Goal: Transaction & Acquisition: Purchase product/service

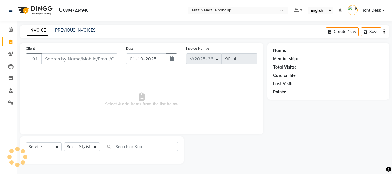
select select "629"
select select "service"
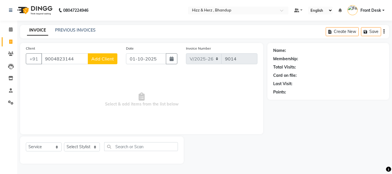
type input "9004823144"
click at [91, 58] on button "Add Client" at bounding box center [103, 58] width 30 height 11
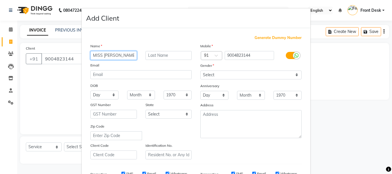
type input "MISS PRIYA"
click at [174, 53] on input "text" at bounding box center [169, 55] width 47 height 9
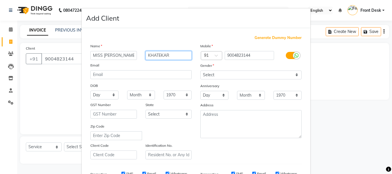
type input "KHATEKAR"
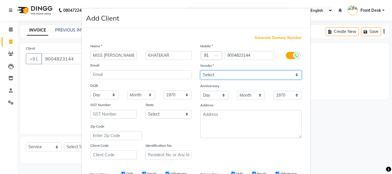
click at [228, 72] on select "Select Male Female Other Prefer Not To Say" at bounding box center [250, 75] width 101 height 9
select select "female"
click at [200, 71] on select "Select Male Female Other Prefer Not To Say" at bounding box center [250, 75] width 101 height 9
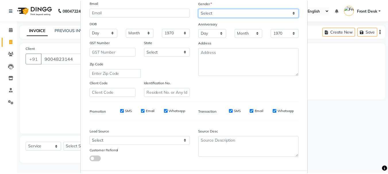
scroll to position [86, 0]
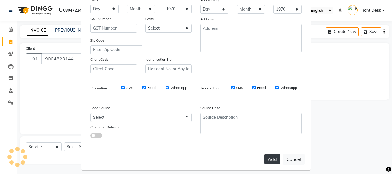
click at [266, 158] on button "Add" at bounding box center [272, 159] width 16 height 10
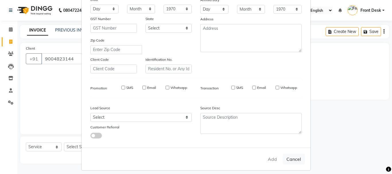
select select
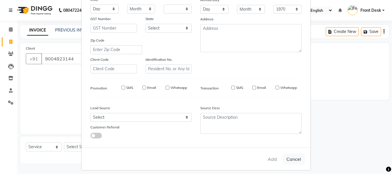
select select
checkbox input "false"
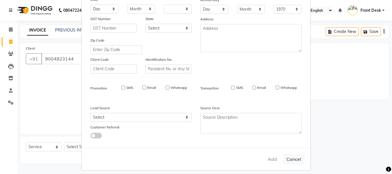
checkbox input "false"
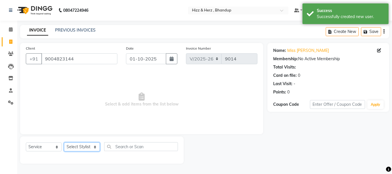
click at [77, 146] on select "Select Stylist Front Desk [PERSON_NAME] HIZZ & HERZ 2 [PERSON_NAME] [PERSON_NAM…" at bounding box center [82, 147] width 36 height 9
select select "24394"
click at [64, 143] on select "Select Stylist Front Desk [PERSON_NAME] HIZZ & HERZ 2 [PERSON_NAME] [PERSON_NAM…" at bounding box center [82, 147] width 36 height 9
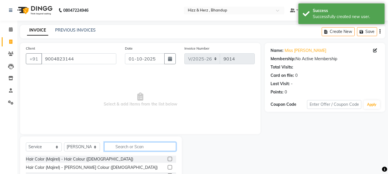
click at [130, 149] on input "text" at bounding box center [140, 146] width 72 height 9
type input "THR"
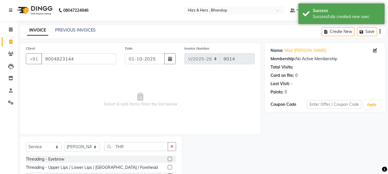
click at [170, 159] on label at bounding box center [170, 159] width 4 height 4
click at [170, 159] on input "checkbox" at bounding box center [170, 160] width 4 height 4
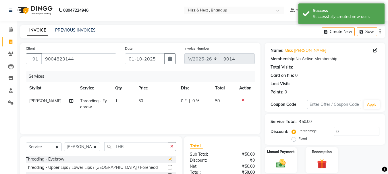
checkbox input "false"
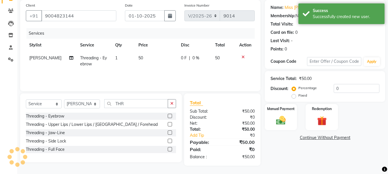
scroll to position [43, 0]
click at [286, 124] on img at bounding box center [281, 120] width 16 height 11
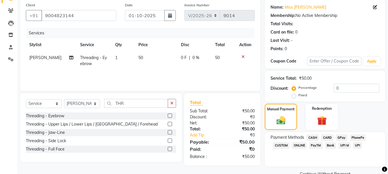
click at [341, 138] on span "GPay" at bounding box center [342, 138] width 12 height 7
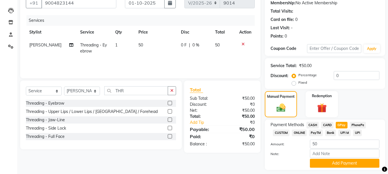
scroll to position [72, 0]
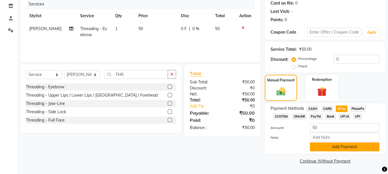
click at [348, 149] on button "Add Payment" at bounding box center [344, 147] width 69 height 9
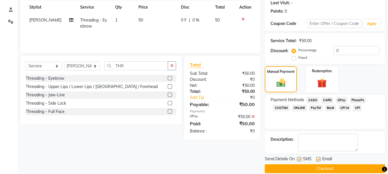
scroll to position [89, 0]
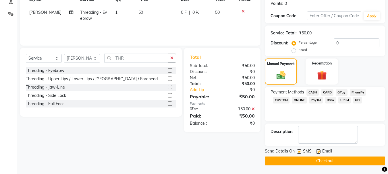
click at [341, 161] on button "Checkout" at bounding box center [325, 161] width 120 height 9
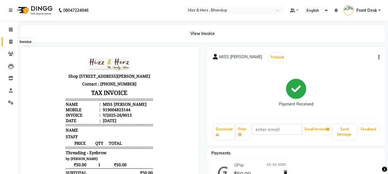
click at [11, 40] on icon at bounding box center [10, 42] width 3 height 4
select select "service"
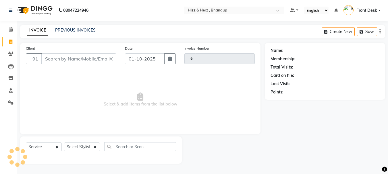
type input "9016"
select select "629"
click at [95, 63] on input "Client" at bounding box center [79, 58] width 76 height 11
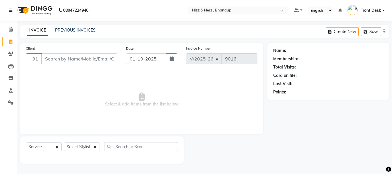
click at [94, 58] on input "Client" at bounding box center [79, 58] width 76 height 11
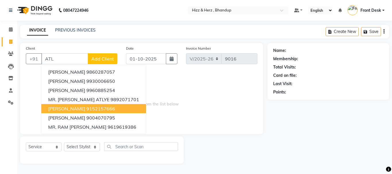
click at [111, 111] on ngb-highlight "9152157666" at bounding box center [100, 109] width 29 height 6
type input "9152157666"
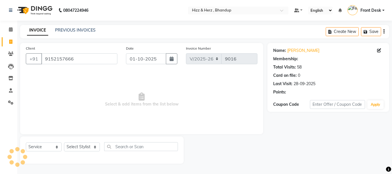
select select "1: Object"
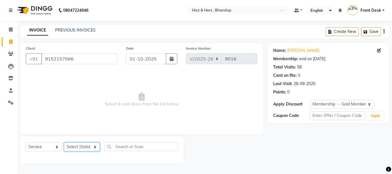
click at [92, 148] on select "Select Stylist Front Desk [PERSON_NAME] HIZZ & HERZ 2 [PERSON_NAME] [PERSON_NAM…" at bounding box center [82, 147] width 36 height 9
click at [82, 148] on select "Select Stylist Front Desk [PERSON_NAME] HIZZ & HERZ 2 [PERSON_NAME] [PERSON_NAM…" at bounding box center [82, 147] width 36 height 9
select select "9149"
click at [64, 143] on select "Select Stylist Front Desk [PERSON_NAME] HIZZ & HERZ 2 [PERSON_NAME] [PERSON_NAM…" at bounding box center [82, 147] width 36 height 9
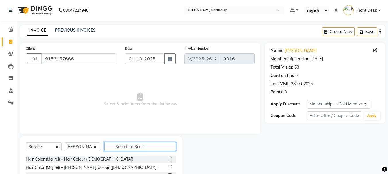
click at [126, 148] on input "text" at bounding box center [140, 146] width 72 height 9
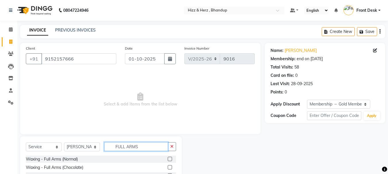
type input "FULL ARMS"
click at [169, 168] on label at bounding box center [170, 167] width 4 height 4
click at [169, 168] on input "checkbox" at bounding box center [170, 168] width 4 height 4
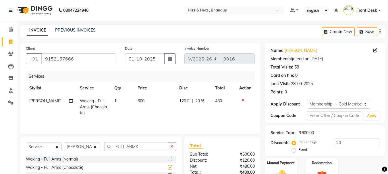
checkbox input "false"
click at [149, 148] on input "FULL ARMS" at bounding box center [136, 146] width 64 height 9
type input "F"
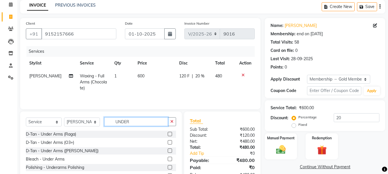
scroll to position [56, 0]
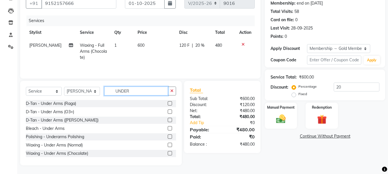
type input "UNDER"
click at [168, 154] on label at bounding box center [170, 153] width 4 height 4
click at [168, 154] on input "checkbox" at bounding box center [170, 154] width 4 height 4
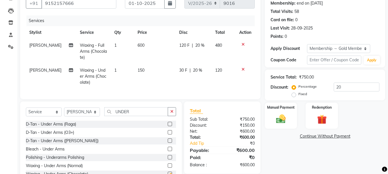
checkbox input "false"
click at [143, 116] on input "UNDER" at bounding box center [136, 111] width 64 height 9
type input "U"
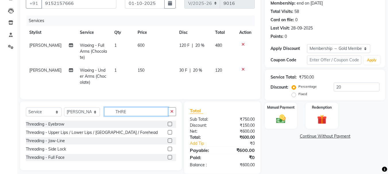
type input "THRE"
click at [169, 126] on label at bounding box center [170, 124] width 4 height 4
click at [169, 126] on input "checkbox" at bounding box center [170, 125] width 4 height 4
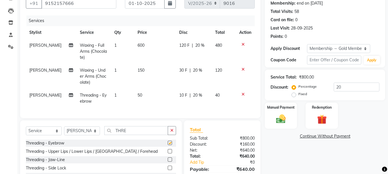
checkbox input "false"
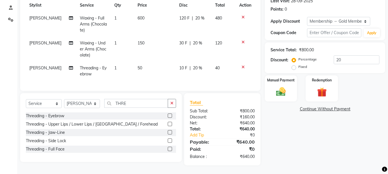
scroll to position [87, 0]
click at [170, 125] on label at bounding box center [170, 124] width 4 height 4
click at [170, 125] on input "checkbox" at bounding box center [170, 125] width 4 height 4
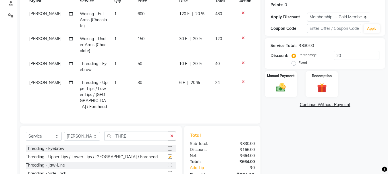
checkbox input "false"
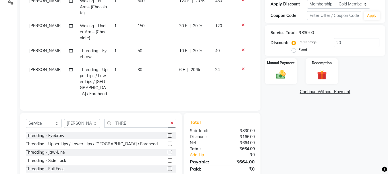
scroll to position [118, 0]
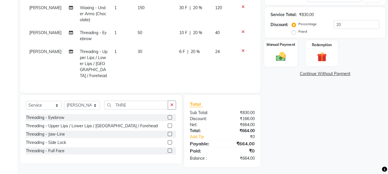
click at [283, 58] on img at bounding box center [281, 56] width 16 height 11
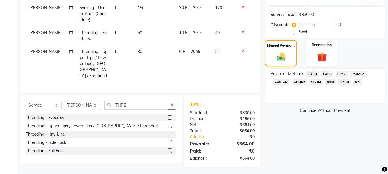
click at [342, 73] on span "GPay" at bounding box center [342, 74] width 12 height 7
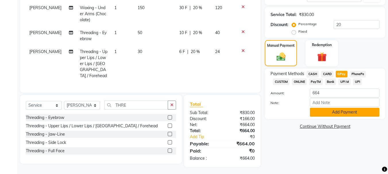
click at [345, 114] on button "Add Payment" at bounding box center [344, 112] width 69 height 9
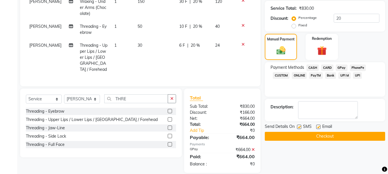
scroll to position [130, 0]
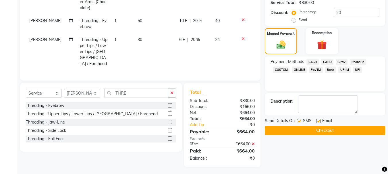
click at [329, 133] on button "Checkout" at bounding box center [325, 130] width 120 height 9
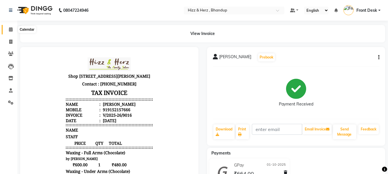
click at [11, 29] on icon at bounding box center [11, 29] width 4 height 4
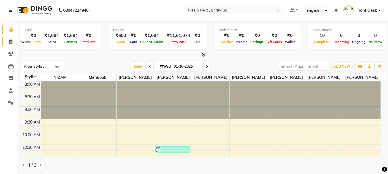
click at [11, 42] on icon at bounding box center [10, 42] width 3 height 4
select select "service"
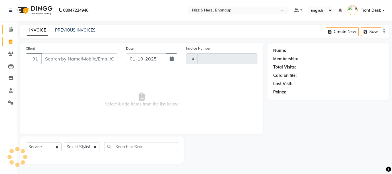
type input "9017"
select select "629"
click at [85, 30] on link "PREVIOUS INVOICES" at bounding box center [75, 30] width 40 height 5
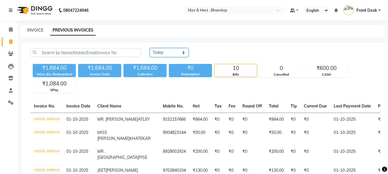
click at [164, 51] on select "Today Yesterday Custom Range" at bounding box center [169, 52] width 38 height 9
select select "range"
click at [150, 48] on select "Today Yesterday Custom Range" at bounding box center [169, 52] width 38 height 9
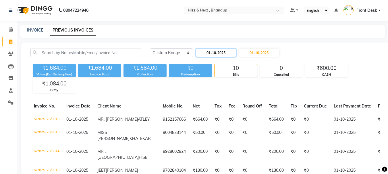
click at [210, 53] on input "01-10-2025" at bounding box center [216, 53] width 40 height 8
select select "10"
select select "2025"
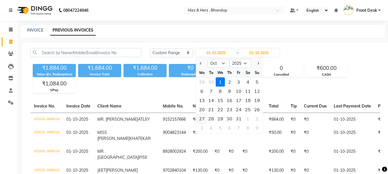
click at [203, 120] on div "27" at bounding box center [201, 118] width 9 height 9
type input "27-10-2025"
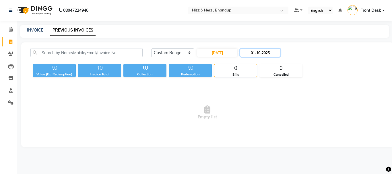
click at [261, 54] on input "01-10-2025" at bounding box center [260, 53] width 40 height 8
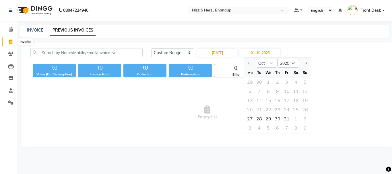
click at [11, 42] on icon at bounding box center [10, 42] width 3 height 4
select select "629"
select select "service"
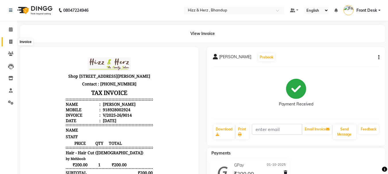
click at [11, 42] on icon at bounding box center [10, 42] width 3 height 4
select select "service"
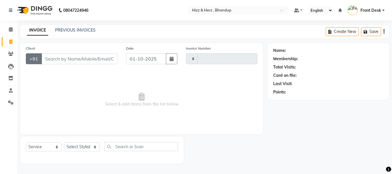
type input "9017"
select select "629"
click at [10, 53] on icon at bounding box center [10, 54] width 5 height 4
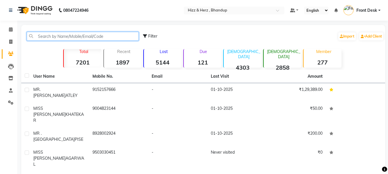
click at [70, 35] on input "text" at bounding box center [83, 36] width 112 height 9
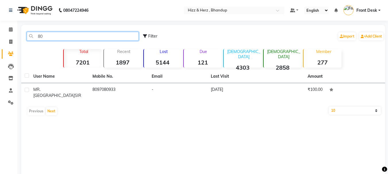
type input "8"
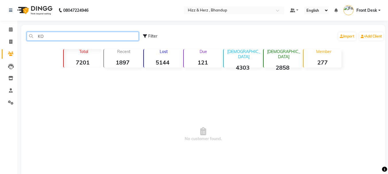
type input "K"
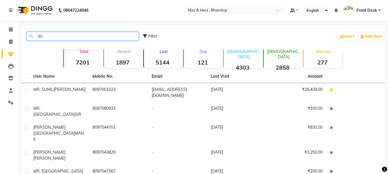
type input "8"
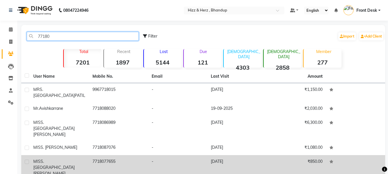
type input "77180"
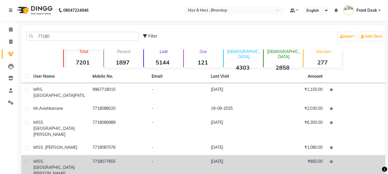
click at [108, 155] on td "7718077655" at bounding box center [118, 167] width 59 height 25
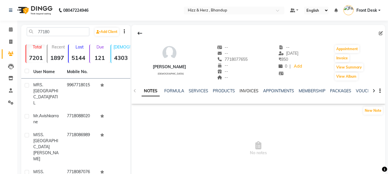
click at [244, 91] on link "INVOICES" at bounding box center [248, 90] width 19 height 5
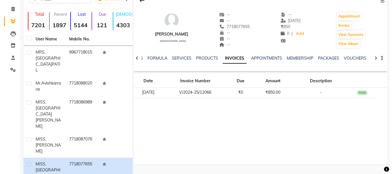
scroll to position [69, 0]
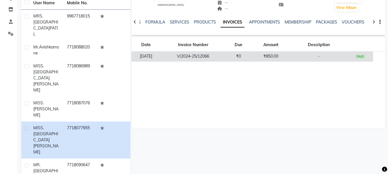
click at [225, 61] on td "V/2024-25/12066" at bounding box center [193, 57] width 65 height 10
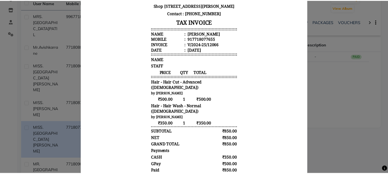
scroll to position [0, 0]
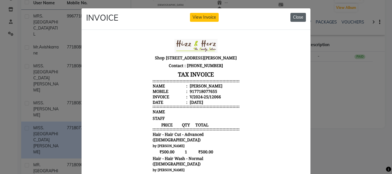
click at [299, 15] on button "Close" at bounding box center [299, 17] width 16 height 9
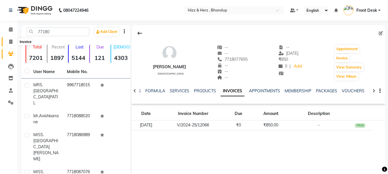
click at [9, 43] on icon at bounding box center [10, 42] width 3 height 4
select select "service"
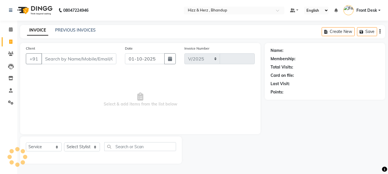
select select "629"
type input "9017"
click at [97, 149] on select "Select Stylist Front Desk [PERSON_NAME] HIZZ & HERZ 2 [PERSON_NAME] [PERSON_NAM…" at bounding box center [82, 147] width 36 height 9
select select "9145"
click at [64, 143] on select "Select Stylist Front Desk [PERSON_NAME] HIZZ & HERZ 2 [PERSON_NAME] [PERSON_NAM…" at bounding box center [82, 147] width 36 height 9
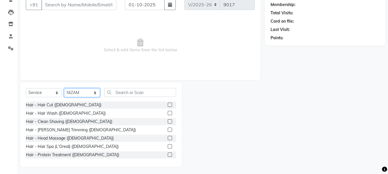
scroll to position [56, 0]
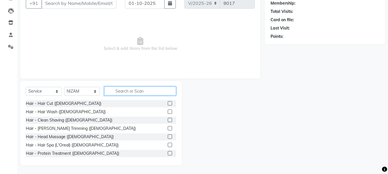
click at [132, 93] on input "text" at bounding box center [140, 91] width 72 height 9
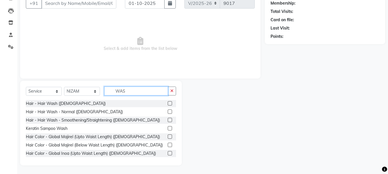
scroll to position [32, 0]
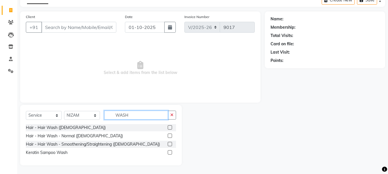
type input "WASH"
click at [170, 136] on label at bounding box center [170, 136] width 4 height 4
click at [170, 136] on input "checkbox" at bounding box center [170, 136] width 4 height 4
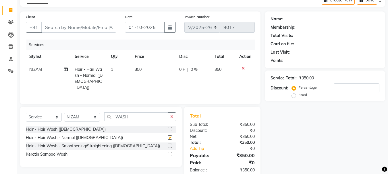
checkbox input "false"
click at [147, 116] on input "WASH" at bounding box center [136, 117] width 64 height 9
type input "W"
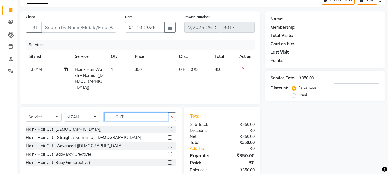
type input "CUT"
click at [169, 145] on label at bounding box center [170, 146] width 4 height 4
click at [169, 145] on input "checkbox" at bounding box center [170, 146] width 4 height 4
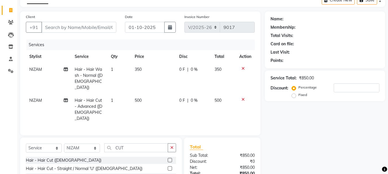
checkbox input "false"
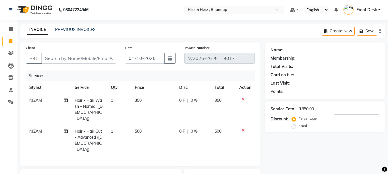
scroll to position [0, 0]
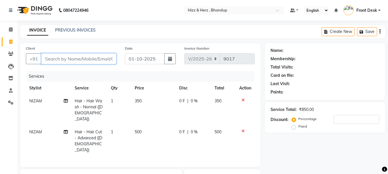
click at [96, 59] on input "Client" at bounding box center [78, 58] width 75 height 11
type input "S"
type input "0"
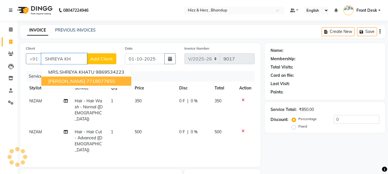
click at [107, 84] on button "MISS. SHREYA KHANDEKAR 7718077655" at bounding box center [86, 81] width 90 height 9
type input "7718077655"
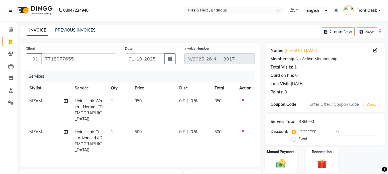
scroll to position [68, 0]
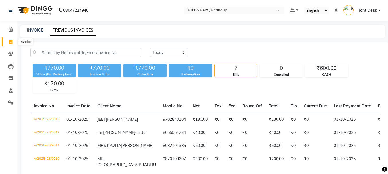
click at [10, 40] on icon at bounding box center [10, 42] width 3 height 4
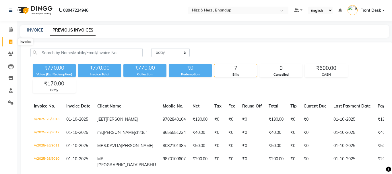
select select "service"
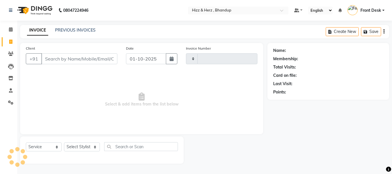
type input "9017"
select select "629"
click at [84, 150] on select "Select Stylist Front Desk [PERSON_NAME] HIZZ & HERZ 2 [PERSON_NAME] [PERSON_NAM…" at bounding box center [82, 147] width 36 height 9
click at [127, 106] on span "Select & add items from the list below" at bounding box center [142, 99] width 232 height 57
click at [88, 147] on select "Select Stylist Front Desk [PERSON_NAME] HIZZ & HERZ 2 [PERSON_NAME] [PERSON_NAM…" at bounding box center [82, 147] width 36 height 9
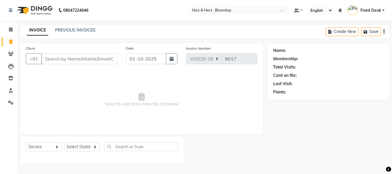
click at [129, 101] on span "Select & add items from the list below" at bounding box center [142, 99] width 232 height 57
click at [90, 32] on link "PREVIOUS INVOICES" at bounding box center [75, 30] width 40 height 5
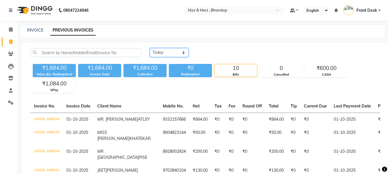
click at [164, 55] on select "Today Yesterday Custom Range" at bounding box center [169, 52] width 38 height 9
select select "range"
click at [150, 48] on select "Today Yesterday Custom Range" at bounding box center [169, 52] width 38 height 9
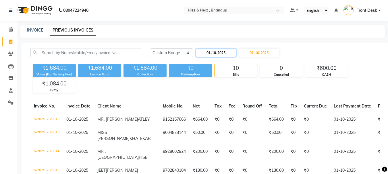
click at [210, 52] on input "01-10-2025" at bounding box center [216, 53] width 40 height 8
select select "10"
select select "2025"
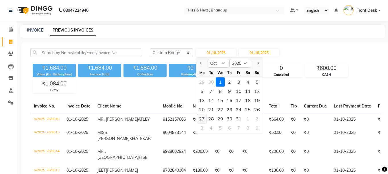
click at [204, 118] on div "27" at bounding box center [201, 118] width 9 height 9
type input "27-10-2025"
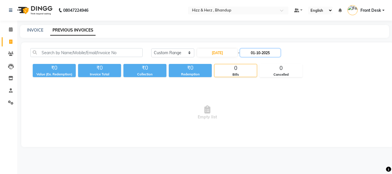
click at [256, 55] on input "01-10-2025" at bounding box center [260, 53] width 40 height 8
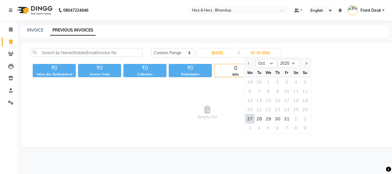
click at [251, 118] on div "27" at bounding box center [249, 118] width 9 height 9
type input "27-10-2025"
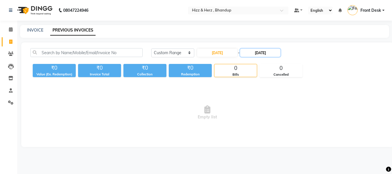
click at [281, 52] on input "27-10-2025" at bounding box center [260, 53] width 40 height 8
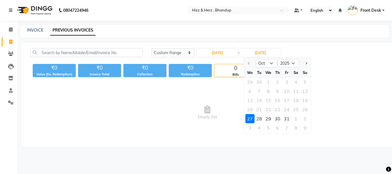
click at [247, 120] on div "27" at bounding box center [249, 118] width 9 height 9
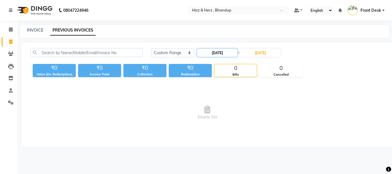
click at [218, 54] on input "27-10-2025" at bounding box center [217, 53] width 40 height 8
select select "10"
select select "2025"
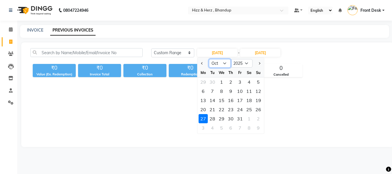
click at [224, 63] on select "Jan Feb Mar Apr May Jun Jul Aug Sep Oct Nov Dec" at bounding box center [220, 63] width 22 height 9
select select "9"
click at [209, 59] on select "Jan Feb Mar Apr May Jun Jul Aug Sep Oct Nov Dec" at bounding box center [220, 63] width 22 height 9
click at [297, 116] on span "Empty list" at bounding box center [207, 112] width 354 height 57
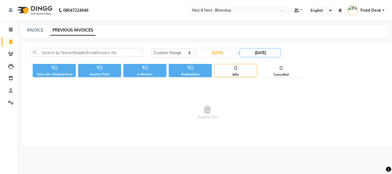
click at [265, 53] on input "27-10-2025" at bounding box center [260, 53] width 40 height 8
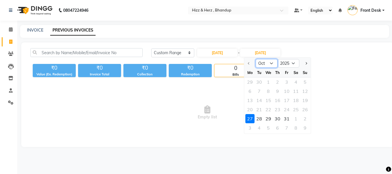
click at [272, 64] on select "Oct Nov Dec" at bounding box center [267, 63] width 22 height 9
click at [250, 63] on div at bounding box center [249, 63] width 11 height 9
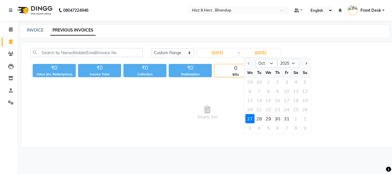
click at [333, 92] on span "Empty list" at bounding box center [207, 112] width 354 height 57
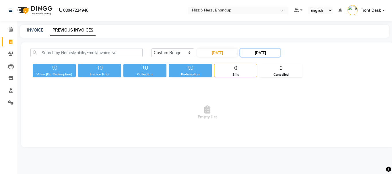
click at [262, 53] on input "27-10-2025" at bounding box center [260, 53] width 40 height 8
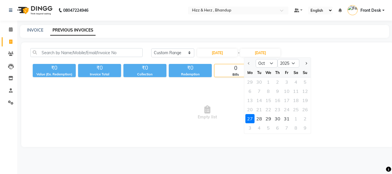
click at [249, 63] on div at bounding box center [249, 63] width 11 height 9
click at [292, 63] on select "2025 2026 2027 2028 2029 2030 2031 2032 2033 2034 2035" at bounding box center [289, 63] width 22 height 9
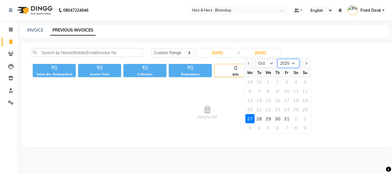
click at [278, 59] on select "2025 2026 2027 2028 2029 2030 2031 2032 2033 2034 2035" at bounding box center [289, 63] width 22 height 9
click at [260, 63] on select "Oct Nov Dec" at bounding box center [267, 63] width 22 height 9
click at [271, 64] on select "Oct Nov Dec" at bounding box center [267, 63] width 22 height 9
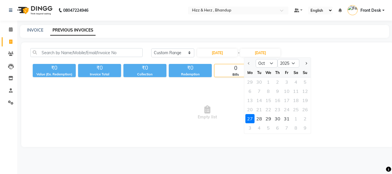
click at [339, 84] on span "Empty list" at bounding box center [207, 112] width 354 height 57
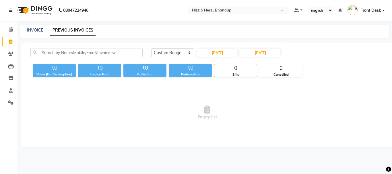
click at [237, 88] on span "Empty list" at bounding box center [207, 112] width 354 height 57
click at [231, 54] on input "27-10-2025" at bounding box center [217, 53] width 40 height 8
select select "10"
select select "2025"
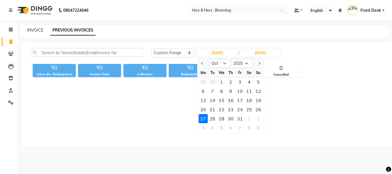
click at [280, 109] on span "Empty list" at bounding box center [207, 112] width 354 height 57
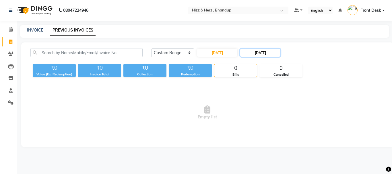
click at [259, 54] on input "27-10-2025" at bounding box center [260, 53] width 40 height 8
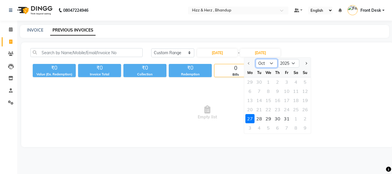
click at [272, 64] on select "Oct Nov Dec" at bounding box center [267, 63] width 22 height 9
click at [287, 45] on div "Today Yesterday Custom Range 27-10-2025 - 27-10-2025 Oct Nov Dec 2025 2026 2027…" at bounding box center [207, 94] width 372 height 105
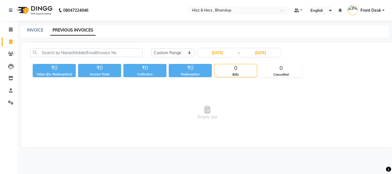
click at [306, 63] on div "₹0 Value (Ex. Redemption) ₹0 Invoice Total ₹0 Collection ₹0 Redemption 0 Bills …" at bounding box center [207, 70] width 354 height 16
click at [265, 53] on input "27-10-2025" at bounding box center [260, 53] width 40 height 8
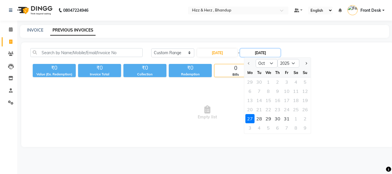
click at [265, 51] on input "27-10-2025" at bounding box center [260, 53] width 40 height 8
type input "27-09-2025"
click at [316, 53] on div "Today Yesterday Custom Range 27-10-2025 - Oct Nov Dec 2025 2026 2027 2028 2029 …" at bounding box center [267, 52] width 233 height 9
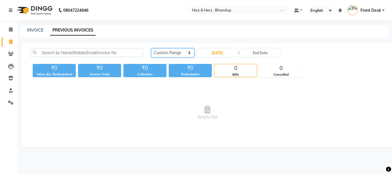
click at [189, 53] on select "Today Yesterday Custom Range" at bounding box center [172, 53] width 43 height 9
click at [166, 80] on div "Today Yesterday Custom Range 27-10-2025 - ₹0 Value (Ex. Redemption) ₹0 Invoice …" at bounding box center [207, 94] width 372 height 105
click at [9, 40] on icon at bounding box center [10, 42] width 3 height 4
select select "service"
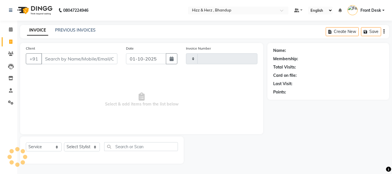
type input "9017"
select select "629"
drag, startPoint x: 279, startPoint y: 96, endPoint x: 261, endPoint y: 92, distance: 18.6
click at [276, 95] on div "Name: Membership: Total Visits: Card on file: Last Visit: Points:" at bounding box center [329, 71] width 122 height 57
click at [83, 146] on select "Select Stylist Front Desk Gaurav Sharma HIZZ & HERZ 2 IRFAN AHMAD Jigna Goswami…" at bounding box center [82, 147] width 36 height 9
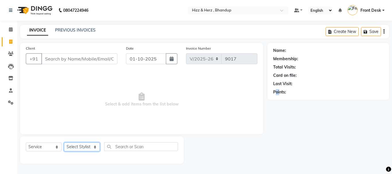
select select "82789"
click at [64, 143] on select "Select Stylist Front Desk Gaurav Sharma HIZZ & HERZ 2 IRFAN AHMAD Jigna Goswami…" at bounding box center [82, 147] width 36 height 9
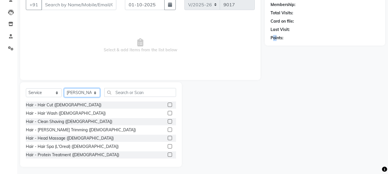
scroll to position [56, 0]
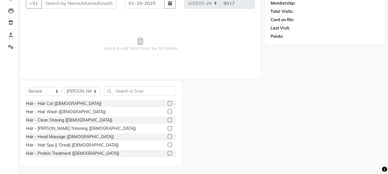
click at [168, 104] on label at bounding box center [170, 103] width 4 height 4
click at [168, 104] on input "checkbox" at bounding box center [170, 104] width 4 height 4
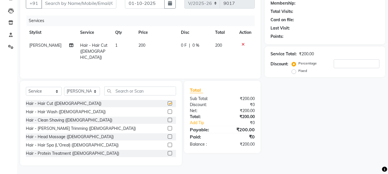
checkbox input "false"
click at [89, 94] on select "Select Stylist Front Desk Gaurav Sharma HIZZ & HERZ 2 IRFAN AHMAD Jigna Goswami…" at bounding box center [82, 91] width 36 height 9
click at [80, 90] on select "Select Stylist Front Desk Gaurav Sharma HIZZ & HERZ 2 IRFAN AHMAD Jigna Goswami…" at bounding box center [82, 91] width 36 height 9
select select "9146"
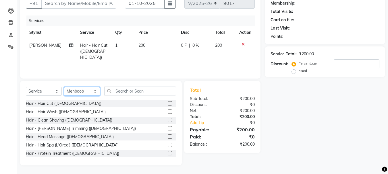
click at [64, 87] on select "Select Stylist Front Desk Gaurav Sharma HIZZ & HERZ 2 IRFAN AHMAD Jigna Goswami…" at bounding box center [82, 91] width 36 height 9
click at [168, 102] on label at bounding box center [170, 103] width 4 height 4
click at [168, 102] on input "checkbox" at bounding box center [170, 104] width 4 height 4
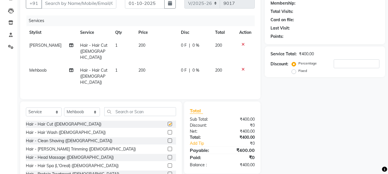
checkbox input "false"
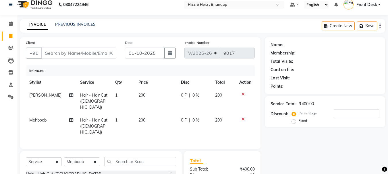
scroll to position [0, 0]
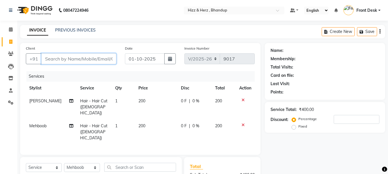
click at [111, 60] on input "Client" at bounding box center [78, 58] width 75 height 11
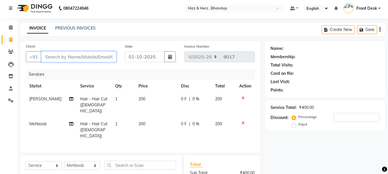
scroll to position [69, 0]
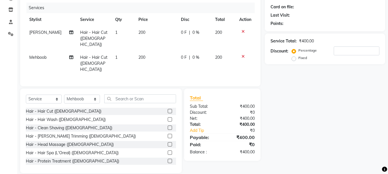
click at [168, 126] on label at bounding box center [170, 128] width 4 height 4
click at [168, 126] on input "checkbox" at bounding box center [170, 128] width 4 height 4
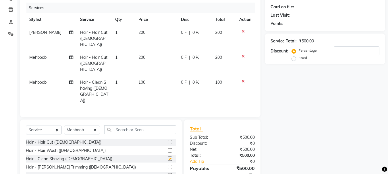
checkbox input "false"
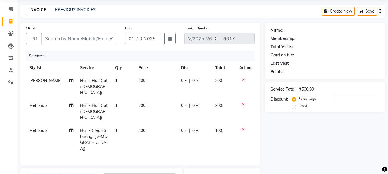
scroll to position [11, 0]
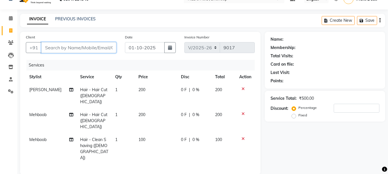
click at [88, 50] on input "Client" at bounding box center [78, 47] width 75 height 11
type input "9"
type input "0"
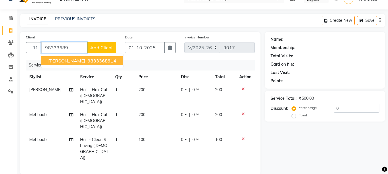
click at [85, 62] on span "MR. MANDAR PINGLE" at bounding box center [66, 61] width 37 height 6
type input "9833368914"
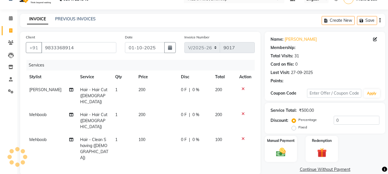
select select "1: Object"
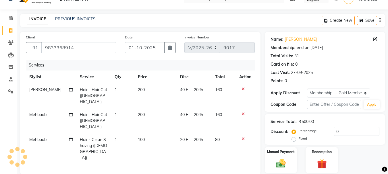
type input "20"
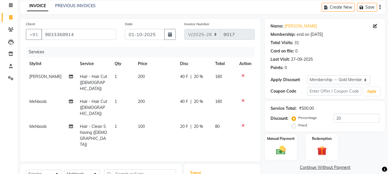
scroll to position [88, 0]
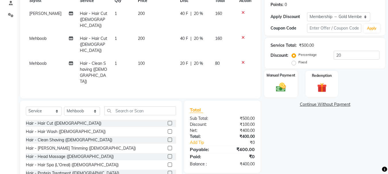
drag, startPoint x: 279, startPoint y: 89, endPoint x: 288, endPoint y: 91, distance: 9.7
click at [279, 89] on img at bounding box center [281, 87] width 16 height 11
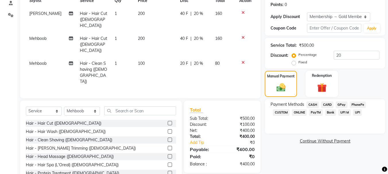
click at [342, 103] on span "GPay" at bounding box center [342, 105] width 12 height 7
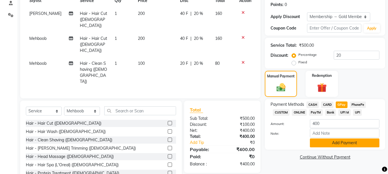
click at [339, 146] on button "Add Payment" at bounding box center [344, 143] width 69 height 9
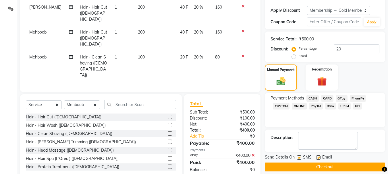
scroll to position [100, 0]
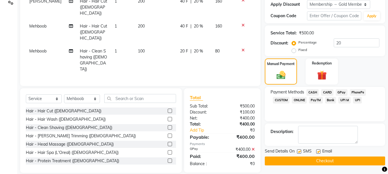
click at [334, 161] on button "Checkout" at bounding box center [325, 161] width 120 height 9
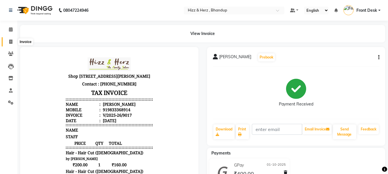
drag, startPoint x: 10, startPoint y: 41, endPoint x: 15, endPoint y: 42, distance: 5.0
click at [11, 41] on icon at bounding box center [10, 42] width 3 height 4
select select "629"
select select "service"
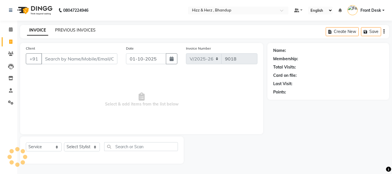
click at [72, 30] on link "PREVIOUS INVOICES" at bounding box center [75, 30] width 40 height 5
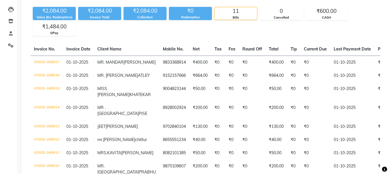
scroll to position [57, 0]
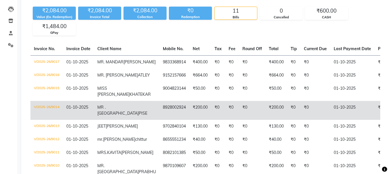
click at [117, 116] on span "MR . VIRAJ" at bounding box center [117, 110] width 41 height 11
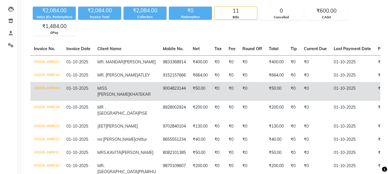
click at [159, 101] on td "9004823144" at bounding box center [174, 91] width 30 height 19
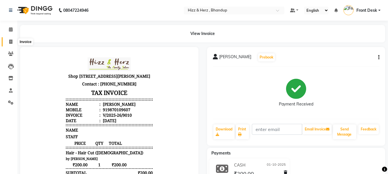
click at [9, 43] on icon at bounding box center [10, 42] width 3 height 4
select select "629"
select select "service"
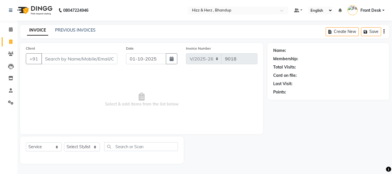
click at [72, 60] on input "Client" at bounding box center [79, 58] width 76 height 11
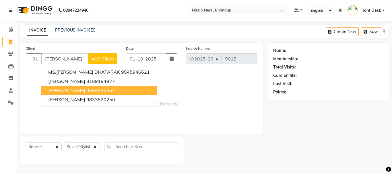
click at [85, 92] on span "[PERSON_NAME]" at bounding box center [66, 91] width 37 height 6
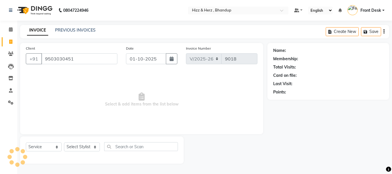
type input "9503030451"
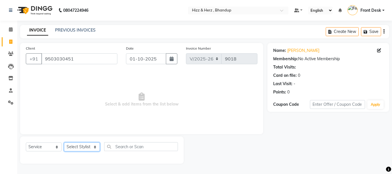
click at [92, 144] on select "Select Stylist Front Desk [PERSON_NAME] HIZZ & HERZ 2 [PERSON_NAME] [PERSON_NAM…" at bounding box center [82, 147] width 36 height 9
select select "11514"
click at [64, 143] on select "Select Stylist Front Desk [PERSON_NAME] HIZZ & HERZ 2 [PERSON_NAME] [PERSON_NAM…" at bounding box center [82, 147] width 36 height 9
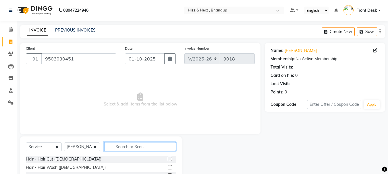
click at [137, 148] on input "text" at bounding box center [140, 146] width 72 height 9
type input "WASH"
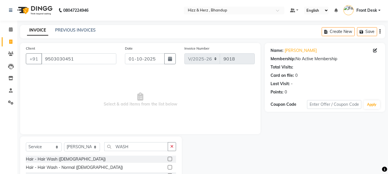
click at [170, 169] on label at bounding box center [170, 167] width 4 height 4
click at [170, 169] on input "checkbox" at bounding box center [170, 168] width 4 height 4
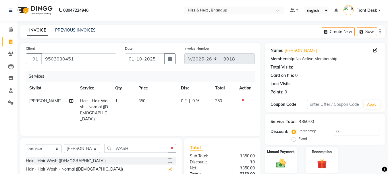
checkbox input "false"
click at [146, 149] on input "WASH" at bounding box center [136, 148] width 64 height 9
type input "W"
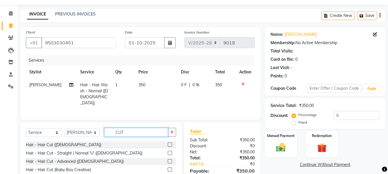
scroll to position [43, 0]
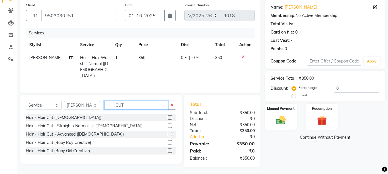
type input "CUT"
click at [169, 133] on label at bounding box center [170, 134] width 4 height 4
click at [169, 133] on input "checkbox" at bounding box center [170, 135] width 4 height 4
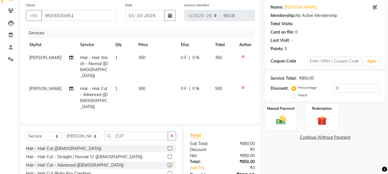
checkbox input "false"
click at [343, 85] on input "0" at bounding box center [357, 88] width 46 height 9
type input "10"
drag, startPoint x: 276, startPoint y: 122, endPoint x: 282, endPoint y: 123, distance: 5.9
click at [277, 122] on img at bounding box center [281, 120] width 16 height 11
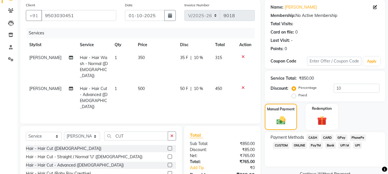
click at [342, 137] on span "GPay" at bounding box center [342, 138] width 12 height 7
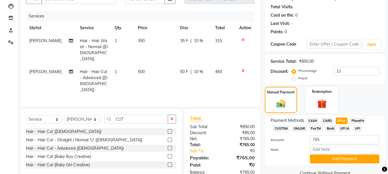
scroll to position [72, 0]
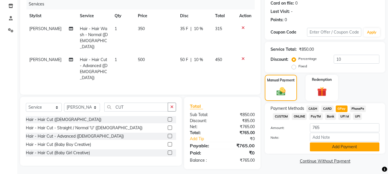
click at [349, 147] on button "Add Payment" at bounding box center [344, 147] width 69 height 9
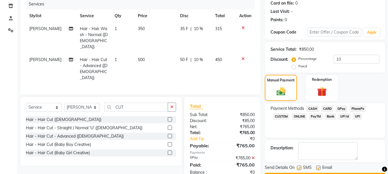
click at [140, 27] on span "350" at bounding box center [141, 28] width 7 height 5
select select "11514"
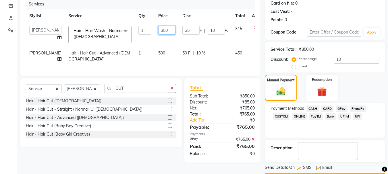
click at [158, 30] on input "350" at bounding box center [166, 30] width 17 height 9
type input "400"
click at [155, 40] on td "400" at bounding box center [167, 34] width 24 height 24
select select "11514"
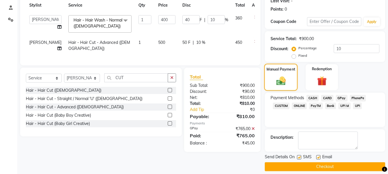
scroll to position [89, 0]
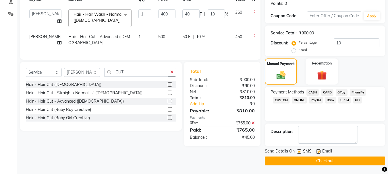
click at [254, 125] on icon at bounding box center [253, 123] width 3 height 4
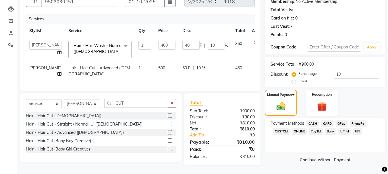
click at [315, 121] on span "CASH" at bounding box center [312, 124] width 12 height 7
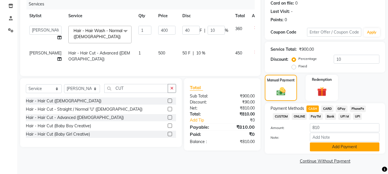
click at [340, 145] on button "Add Payment" at bounding box center [344, 147] width 69 height 9
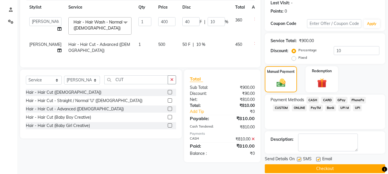
scroll to position [89, 0]
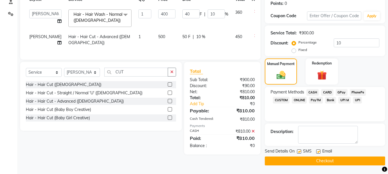
click at [318, 160] on button "Checkout" at bounding box center [325, 161] width 120 height 9
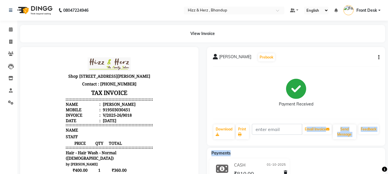
click at [318, 156] on div "MISS SHUBHANGI AGARWAL Prebook Payment Received Download Print Email Invoice Se…" at bounding box center [296, 162] width 187 height 230
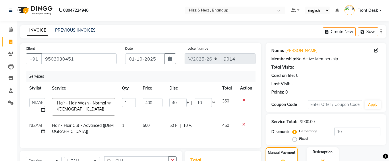
select select "629"
select select "9145"
select select "service"
select select "9145"
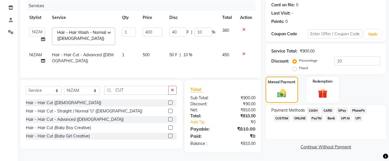
scroll to position [75, 0]
drag, startPoint x: 149, startPoint y: 27, endPoint x: 152, endPoint y: 27, distance: 3.2
click at [150, 28] on input "400" at bounding box center [153, 32] width 20 height 9
type input "350"
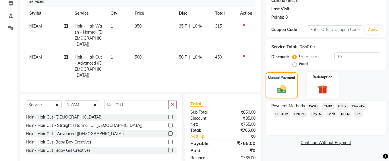
click at [156, 36] on td "350" at bounding box center [153, 35] width 44 height 31
select select "9145"
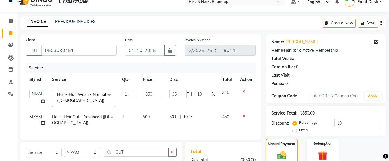
scroll to position [0, 0]
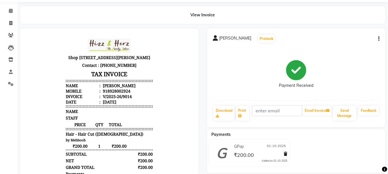
scroll to position [29, 0]
